Goal: Transaction & Acquisition: Purchase product/service

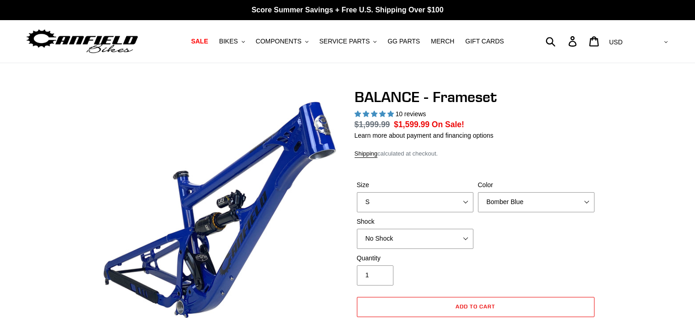
select select "highest-rating"
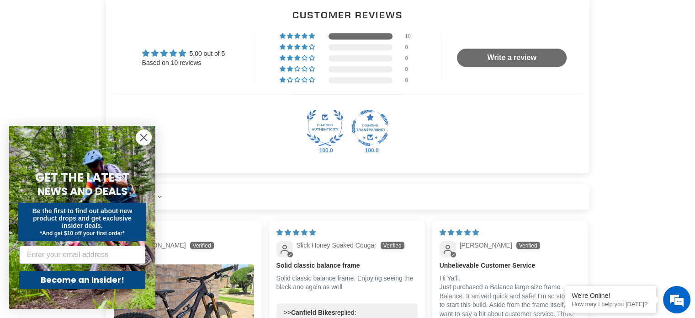
scroll to position [1504, 0]
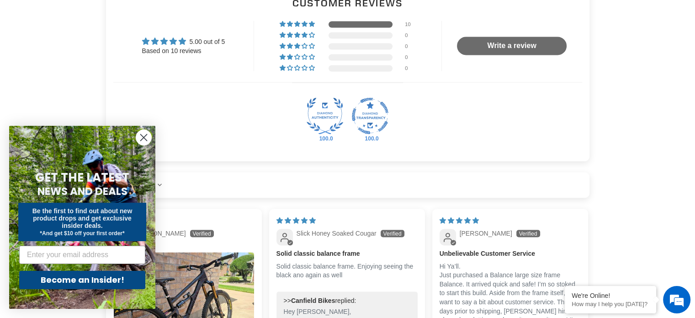
drag, startPoint x: 698, startPoint y: 35, endPoint x: 701, endPoint y: 179, distance: 144.0
click at [695, 179] on html "[PERSON_NAME] BALANCE | AM / Enduro Bike | 27.5 | MULLET | Best Enduro Bikes – …" at bounding box center [347, 67] width 695 height 3143
click at [142, 137] on circle "Close dialog" at bounding box center [143, 137] width 15 height 15
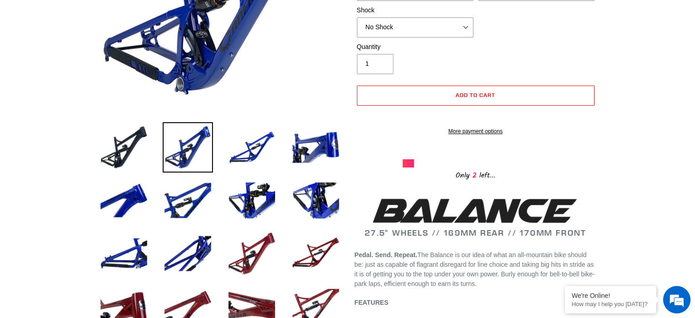
scroll to position [203, 0]
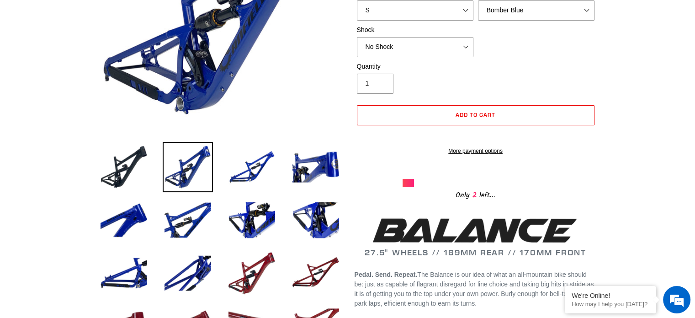
drag, startPoint x: 695, startPoint y: 49, endPoint x: 695, endPoint y: 34, distance: 14.6
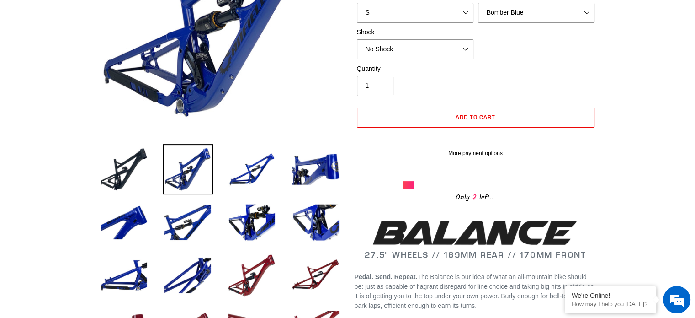
scroll to position [82, 0]
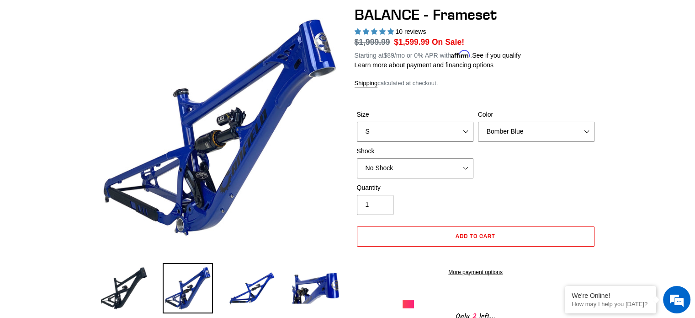
click at [451, 127] on select "S M L XL" at bounding box center [415, 132] width 117 height 20
click at [357, 122] on select "S M L XL" at bounding box center [415, 132] width 117 height 20
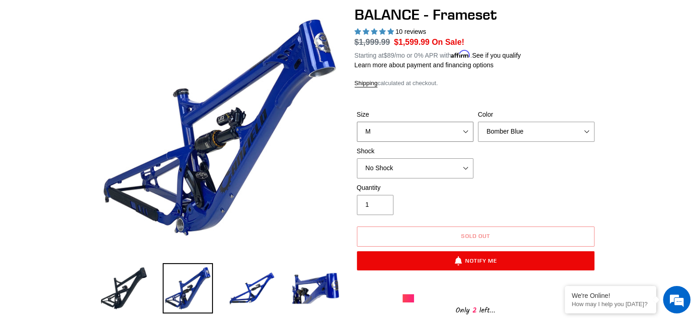
click at [413, 138] on select "S M L XL" at bounding box center [415, 132] width 117 height 20
click at [357, 122] on select "S M L XL" at bounding box center [415, 132] width 117 height 20
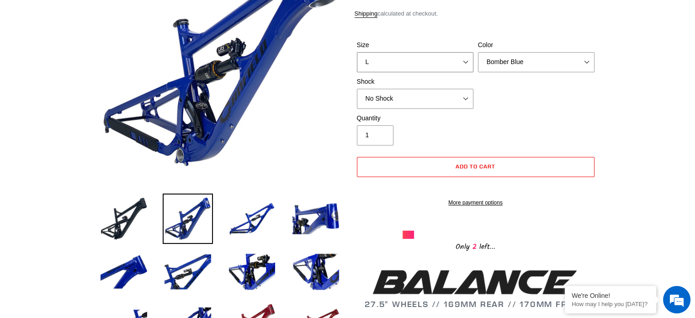
scroll to position [183, 0]
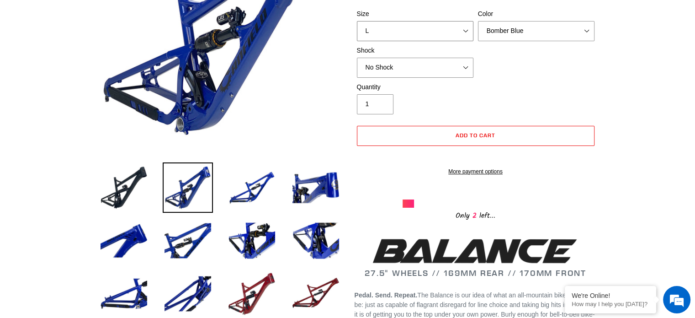
click at [411, 29] on select "S M L XL" at bounding box center [415, 31] width 117 height 20
click at [357, 21] on select "S M L XL" at bounding box center [415, 31] width 117 height 20
click at [455, 34] on select "S M L XL" at bounding box center [415, 31] width 117 height 20
select select "S"
click at [357, 21] on select "S M L XL" at bounding box center [415, 31] width 117 height 20
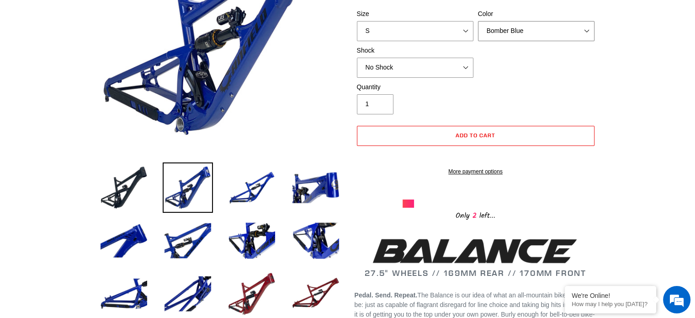
click at [527, 35] on select "Bomber Blue Goat's Blood Stealth Black" at bounding box center [536, 31] width 117 height 20
click at [478, 21] on select "Bomber Blue Goat's Blood Stealth Black" at bounding box center [536, 31] width 117 height 20
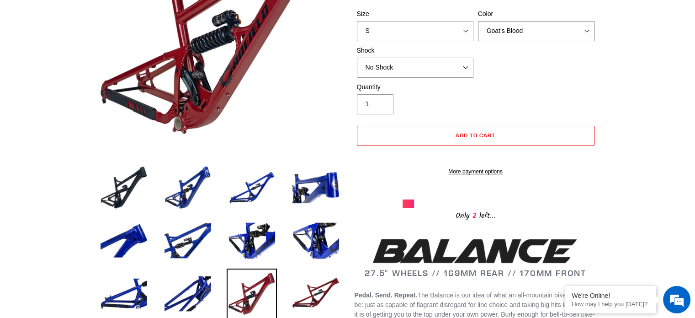
click at [518, 35] on select "Bomber Blue Goat's Blood Stealth Black" at bounding box center [536, 31] width 117 height 20
select select "Stealth Black"
click at [478, 21] on select "Bomber Blue Goat's Blood Stealth Black" at bounding box center [536, 31] width 117 height 20
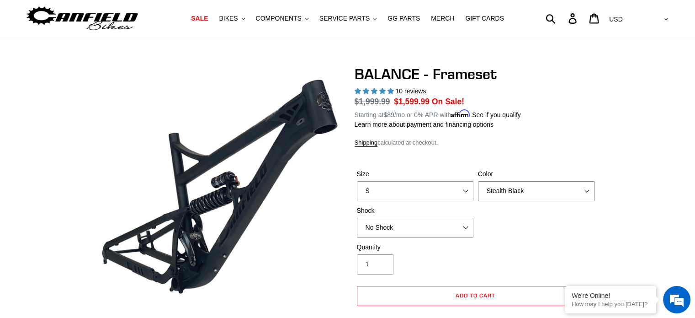
scroll to position [31, 0]
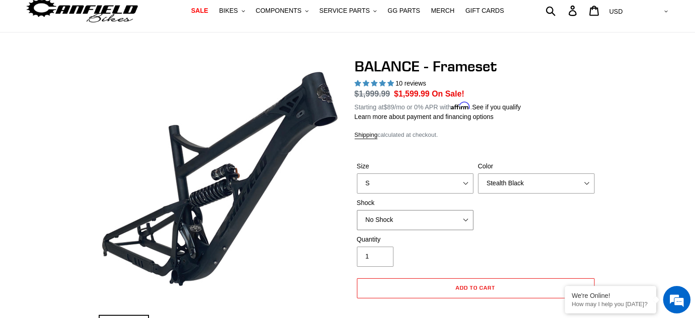
click at [459, 225] on select "No Shock Cane Creek Kitsuma Air Öhlins TTX2 Air EXT Storia V3-S" at bounding box center [415, 220] width 117 height 20
click at [357, 210] on select "No Shock Cane Creek Kitsuma Air Öhlins TTX2 Air EXT Storia V3-S" at bounding box center [415, 220] width 117 height 20
click at [462, 223] on select "No Shock Cane Creek Kitsuma Air Öhlins TTX2 Air EXT Storia V3-S" at bounding box center [415, 220] width 117 height 20
select select "No Shock"
click at [357, 210] on select "No Shock Cane Creek Kitsuma Air Öhlins TTX2 Air EXT Storia V3-S" at bounding box center [415, 220] width 117 height 20
